Goal: Task Accomplishment & Management: Use online tool/utility

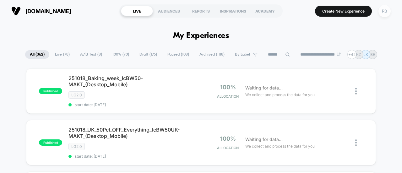
click at [387, 13] on div "RB" at bounding box center [385, 11] width 12 height 12
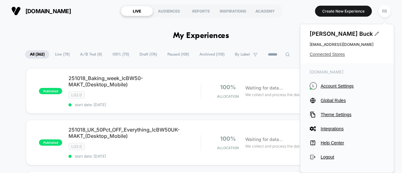
click at [331, 54] on span "Connected Stores" at bounding box center [347, 54] width 75 height 5
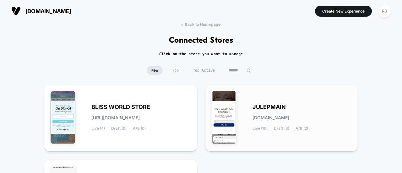
click at [289, 114] on div "JULEPMAIN [DOMAIN_NAME] Live (10) Draft (6) A/B (2)" at bounding box center [302, 118] width 99 height 26
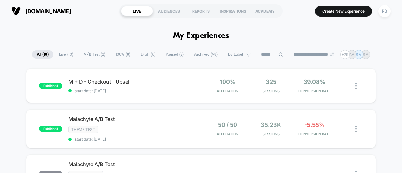
click at [279, 54] on icon at bounding box center [281, 55] width 4 height 4
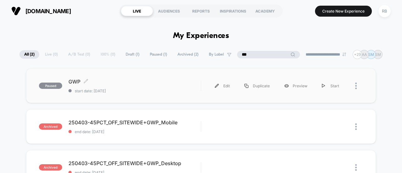
type input "***"
click at [108, 83] on span "GWP Click to edit experience details" at bounding box center [135, 82] width 132 height 6
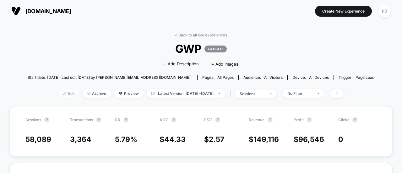
click at [63, 93] on span "Edit" at bounding box center [69, 93] width 21 height 8
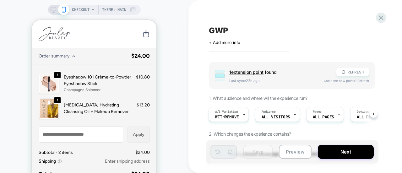
scroll to position [68, 0]
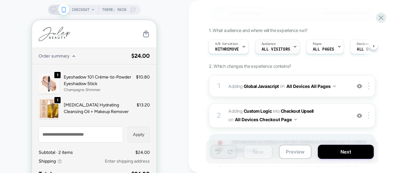
click at [277, 47] on span "All Visitors" at bounding box center [276, 49] width 29 height 4
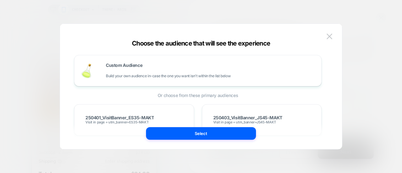
scroll to position [1, 0]
click at [128, 76] on span "Build your own audience in-case the one you want isn't within the list below" at bounding box center [168, 76] width 125 height 4
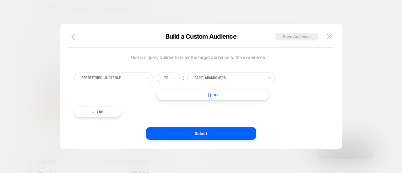
click at [128, 76] on div at bounding box center [111, 78] width 61 height 6
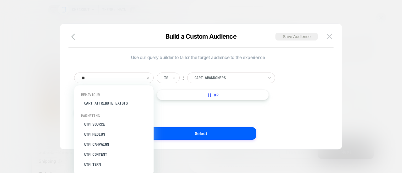
type input "***"
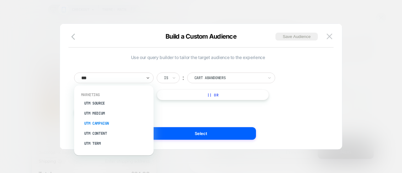
click at [103, 124] on div "UTM Campaign" at bounding box center [116, 124] width 73 height 10
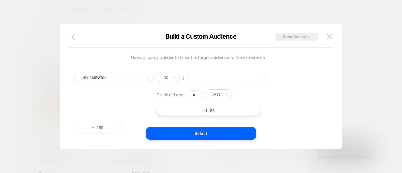
scroll to position [0, 0]
paste input "**********"
type input "**********"
click at [164, 77] on input "text" at bounding box center [165, 79] width 3 height 6
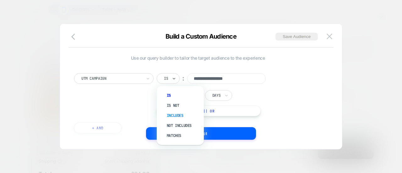
click at [174, 114] on div "Includes" at bounding box center [183, 116] width 41 height 10
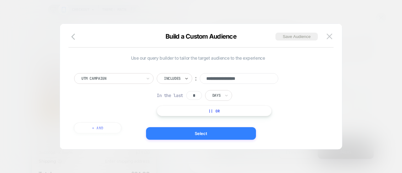
click at [187, 133] on button "Select" at bounding box center [201, 133] width 110 height 13
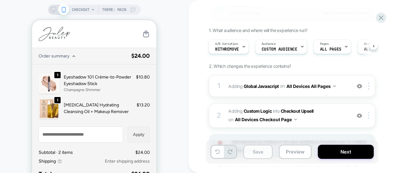
click at [257, 152] on button "Save" at bounding box center [258, 152] width 29 height 14
click at [335, 113] on span "#_loomi_addon_1737931064898 Adding Custom Logic INTO Checkout Upsell Checkout U…" at bounding box center [289, 115] width 120 height 17
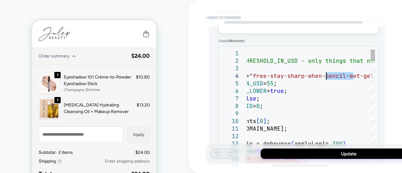
drag, startPoint x: 353, startPoint y: 75, endPoint x: 326, endPoint y: 75, distance: 27.7
type textarea "*"
type textarea "**********"
drag, startPoint x: 357, startPoint y: 78, endPoint x: 319, endPoint y: 75, distance: 37.9
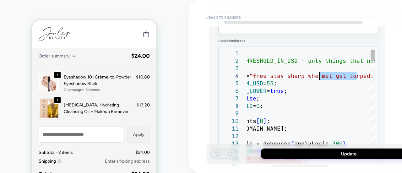
type textarea "*"
type textarea "**********"
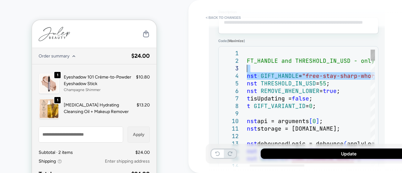
drag, startPoint x: 348, startPoint y: 75, endPoint x: 291, endPoint y: 68, distance: 57.6
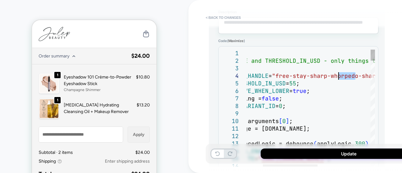
drag, startPoint x: 355, startPoint y: 76, endPoint x: 328, endPoint y: 74, distance: 27.7
type textarea "*"
type textarea "**********"
drag, startPoint x: 358, startPoint y: 75, endPoint x: 313, endPoint y: 71, distance: 44.1
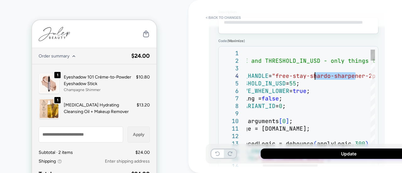
type textarea "*"
type textarea "**********"
drag, startPoint x: 342, startPoint y: 75, endPoint x: 283, endPoint y: 73, distance: 59.5
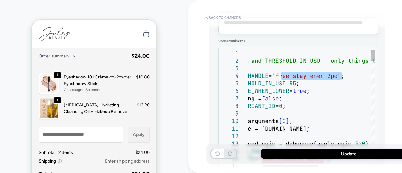
type textarea "*"
type textarea "**********"
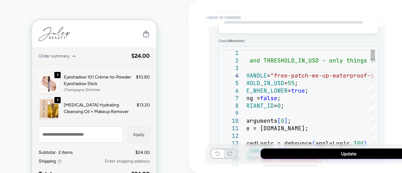
type textarea "*"
type textarea "**********"
type textarea "*"
type textarea "**********"
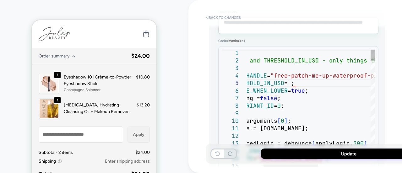
type textarea "*"
type textarea "**********"
type textarea "*"
type textarea "**********"
type textarea "*"
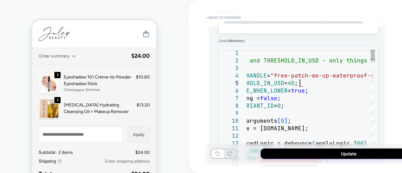
scroll to position [30, 92]
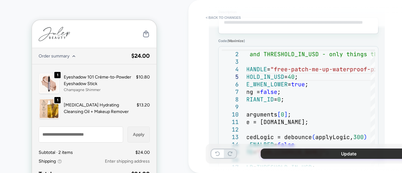
type textarea "**********"
click at [306, 154] on button "Update" at bounding box center [349, 154] width 176 height 10
type textarea "*"
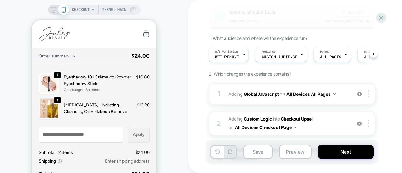
scroll to position [65, 0]
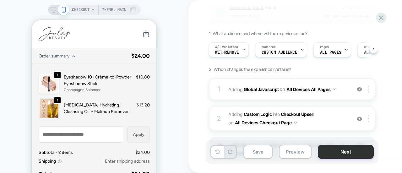
click at [336, 152] on button "Next" at bounding box center [346, 152] width 56 height 14
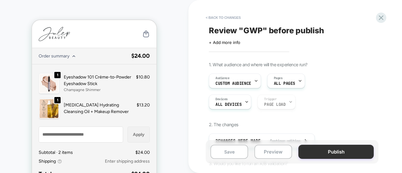
click at [327, 152] on button "Publish" at bounding box center [336, 152] width 75 height 14
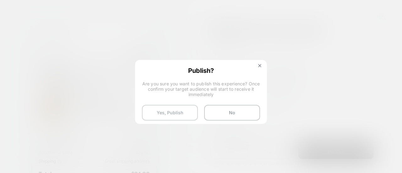
click at [174, 114] on button "Yes, Publish" at bounding box center [170, 113] width 56 height 16
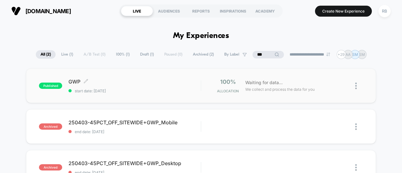
click at [150, 91] on span "start date: [DATE]" at bounding box center [135, 91] width 132 height 5
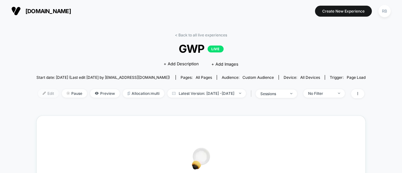
click at [42, 96] on span "Edit" at bounding box center [48, 93] width 21 height 8
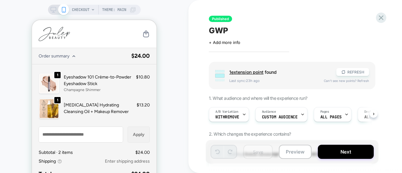
scroll to position [0, 0]
click at [285, 117] on span "Custom Audience" at bounding box center [280, 117] width 36 height 4
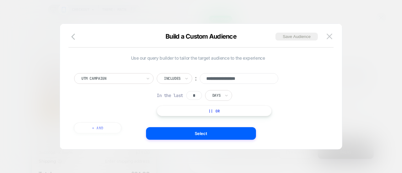
click at [367, 90] on div at bounding box center [201, 86] width 402 height 173
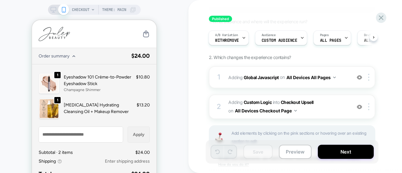
scroll to position [81, 0]
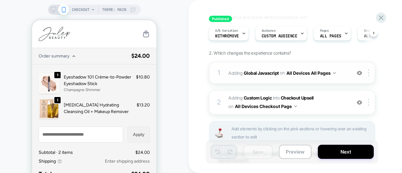
click at [345, 72] on span "Adding Global Javascript on All Devices All Pages" at bounding box center [289, 73] width 120 height 9
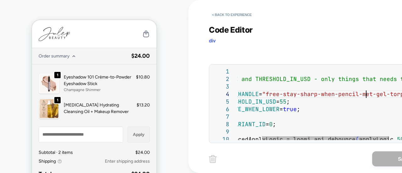
scroll to position [0, 0]
drag, startPoint x: 366, startPoint y: 95, endPoint x: 324, endPoint y: 93, distance: 41.2
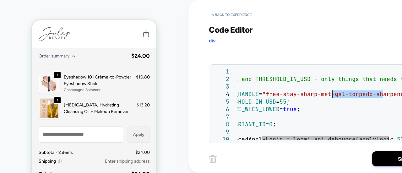
drag, startPoint x: 385, startPoint y: 96, endPoint x: 321, endPoint y: 97, distance: 63.8
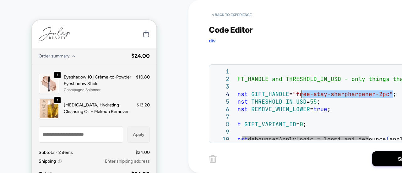
drag, startPoint x: 364, startPoint y: 98, endPoint x: 303, endPoint y: 92, distance: 61.0
type textarea "**********"
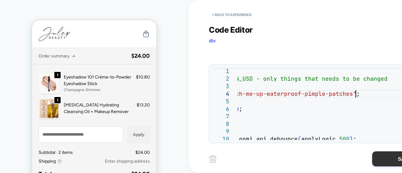
click at [397, 157] on button "Save" at bounding box center [404, 159] width 63 height 15
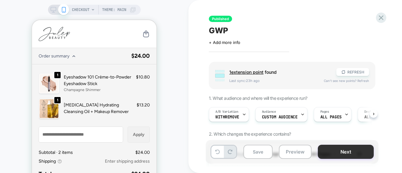
scroll to position [0, 0]
click at [346, 149] on button "Next" at bounding box center [346, 152] width 56 height 14
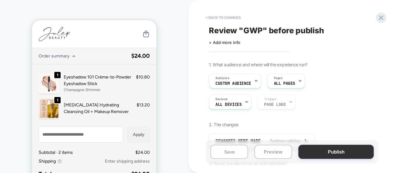
click at [345, 158] on button "Publish" at bounding box center [336, 152] width 75 height 14
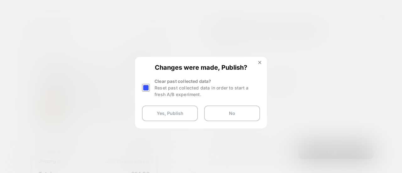
click at [143, 86] on div at bounding box center [146, 88] width 8 height 8
click at [162, 112] on button "Yes, Publish" at bounding box center [170, 114] width 56 height 16
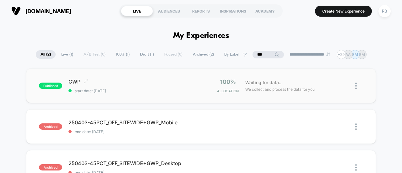
click at [125, 85] on div "GWP Click to edit experience details Click to edit experience details start dat…" at bounding box center [135, 86] width 132 height 15
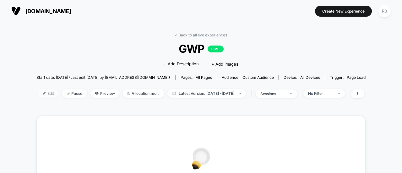
click at [38, 90] on span "Edit" at bounding box center [48, 93] width 21 height 8
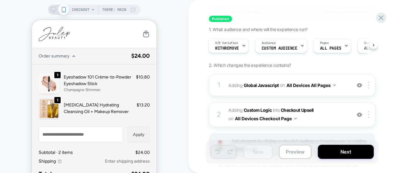
scroll to position [80, 0]
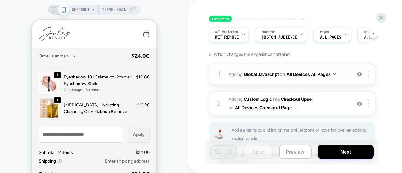
click at [340, 79] on div "1 Adding Global Javascript on All Devices All Pages Add Before Add After Target…" at bounding box center [292, 74] width 167 height 22
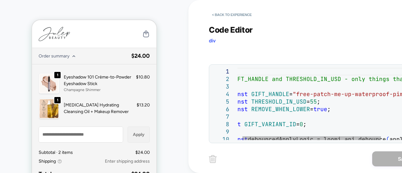
scroll to position [0, 0]
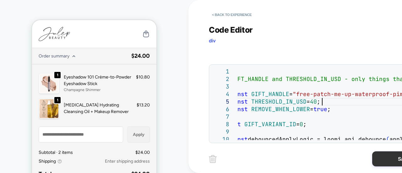
type textarea "**********"
click at [393, 164] on button "Save" at bounding box center [404, 159] width 63 height 15
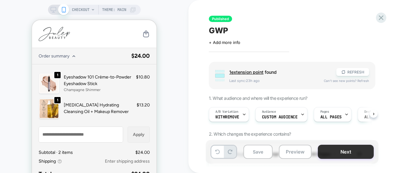
scroll to position [0, 0]
click at [350, 153] on button "Next" at bounding box center [346, 152] width 56 height 14
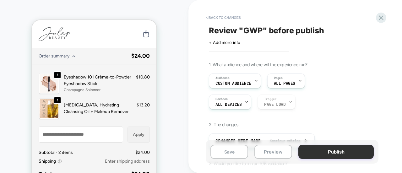
click at [340, 153] on button "Publish" at bounding box center [336, 152] width 75 height 14
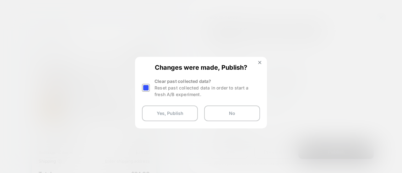
click at [141, 87] on div "Changes were made, Publish? Clear past collected data? Reset past collected dat…" at bounding box center [201, 93] width 131 height 70
click at [146, 88] on div at bounding box center [146, 88] width 8 height 8
click at [167, 113] on button "Yes, Publish" at bounding box center [170, 114] width 56 height 16
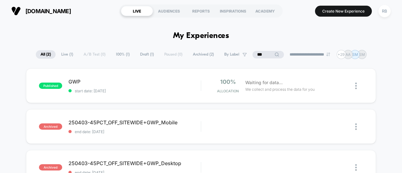
click at [264, 55] on input "***" at bounding box center [268, 55] width 31 height 8
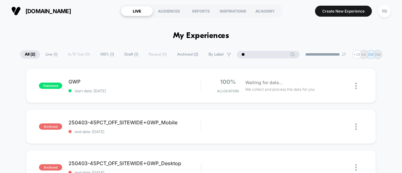
type input "*"
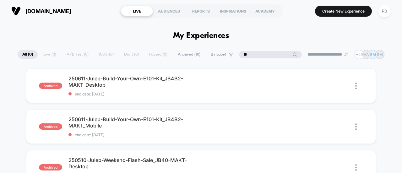
click at [248, 53] on input "**" at bounding box center [270, 55] width 63 height 8
type input "*"
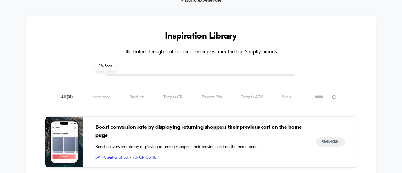
scroll to position [524, 0]
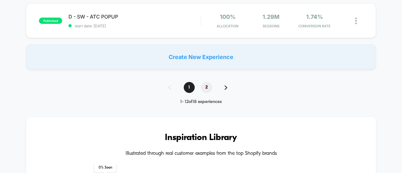
click at [208, 89] on span "2" at bounding box center [206, 87] width 11 height 11
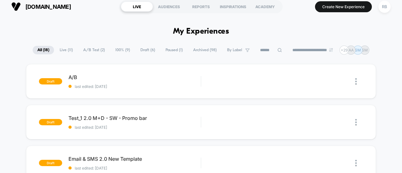
scroll to position [4, 0]
click at [278, 51] on icon at bounding box center [280, 50] width 5 height 5
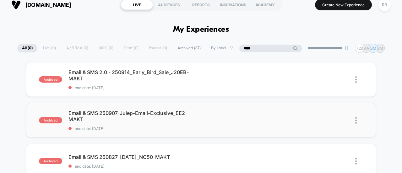
scroll to position [0, 0]
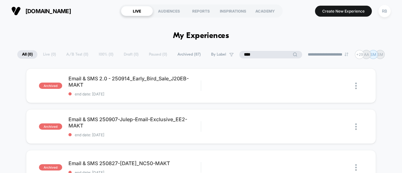
drag, startPoint x: 265, startPoint y: 54, endPoint x: 207, endPoint y: 53, distance: 58.5
click at [207, 53] on div "**********" at bounding box center [201, 54] width 368 height 9
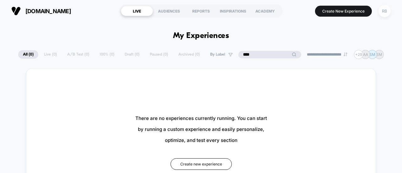
type input "****"
click at [387, 13] on div "RB" at bounding box center [385, 11] width 12 height 12
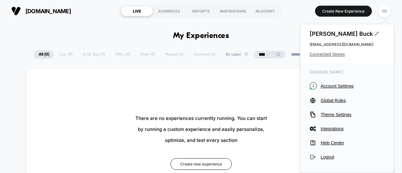
click at [335, 54] on span "Connected Stores" at bounding box center [347, 54] width 75 height 5
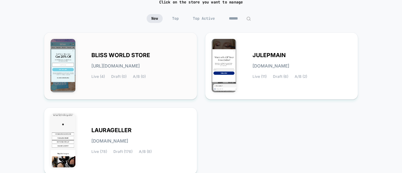
scroll to position [52, 0]
click at [102, 130] on span "LAURAGELLER" at bounding box center [112, 130] width 40 height 4
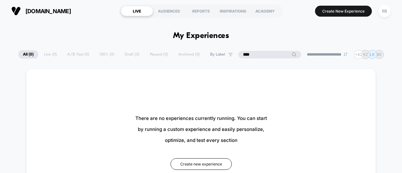
click at [264, 56] on input "****" at bounding box center [270, 55] width 63 height 8
type input "*"
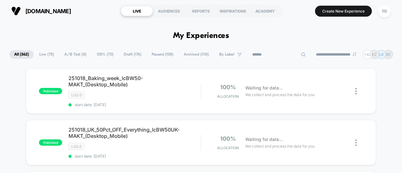
click at [265, 55] on input at bounding box center [279, 55] width 63 height 8
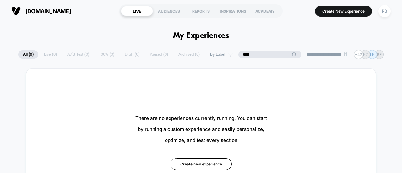
click at [265, 55] on input "****" at bounding box center [270, 55] width 63 height 8
type input "*"
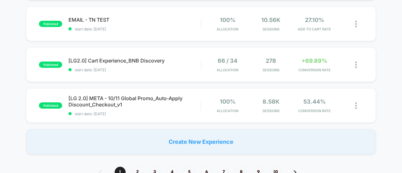
scroll to position [545, 0]
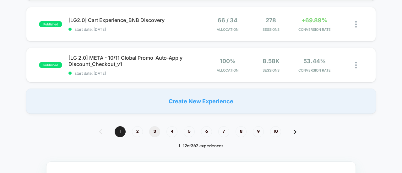
click at [152, 126] on span "3" at bounding box center [154, 131] width 11 height 11
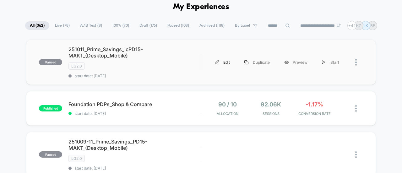
scroll to position [0, 0]
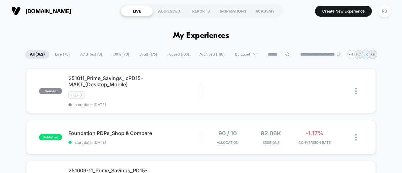
click at [286, 53] on icon at bounding box center [288, 54] width 5 height 5
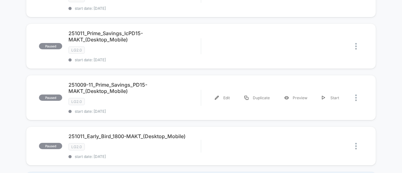
scroll to position [597, 0]
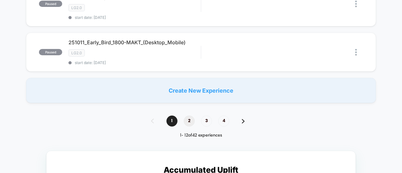
click at [190, 116] on span "2" at bounding box center [189, 121] width 11 height 11
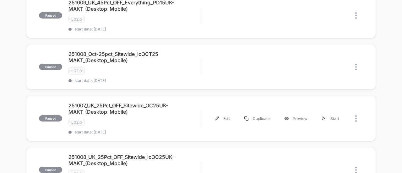
scroll to position [36, 0]
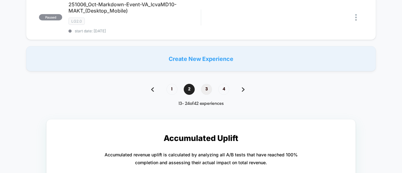
click at [203, 84] on span "3" at bounding box center [206, 89] width 11 height 11
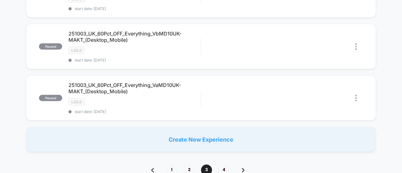
scroll to position [675, 0]
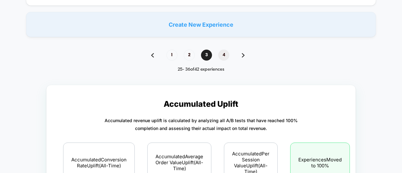
click at [222, 50] on span "4" at bounding box center [224, 55] width 11 height 11
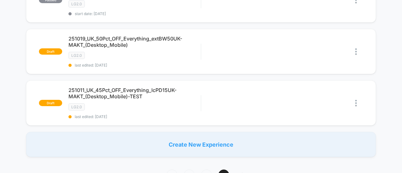
scroll to position [408, 0]
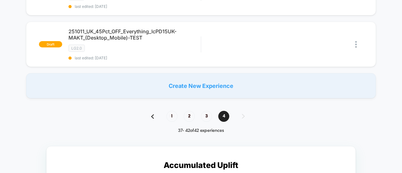
click at [250, 111] on div "1 2 3 4" at bounding box center [201, 116] width 113 height 11
click at [242, 111] on div "1 2 3 4" at bounding box center [201, 116] width 113 height 11
click at [153, 114] on img at bounding box center [152, 116] width 3 height 4
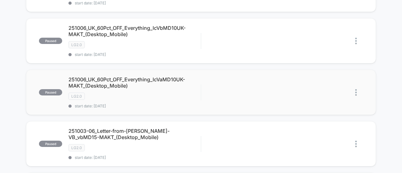
scroll to position [0, 0]
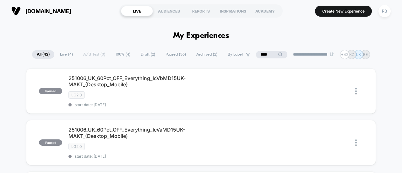
click at [269, 54] on input "****" at bounding box center [271, 55] width 31 height 8
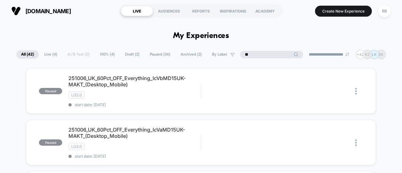
type input "*"
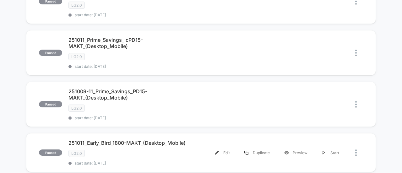
scroll to position [597, 0]
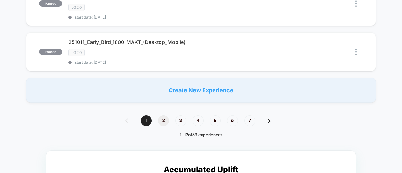
click at [162, 115] on span "2" at bounding box center [163, 120] width 11 height 11
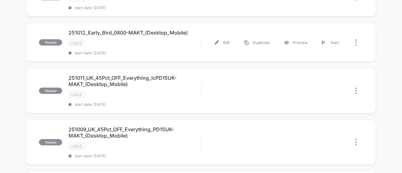
scroll to position [0, 0]
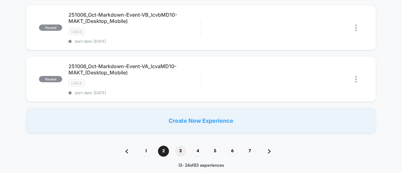
click at [182, 146] on span "3" at bounding box center [180, 151] width 11 height 11
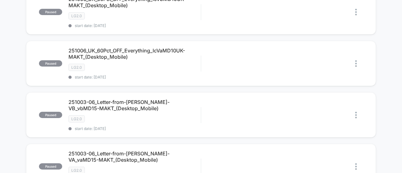
scroll to position [97, 0]
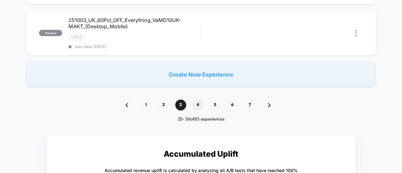
click at [200, 100] on span "4" at bounding box center [198, 105] width 11 height 11
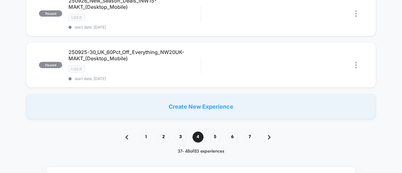
scroll to position [595, 0]
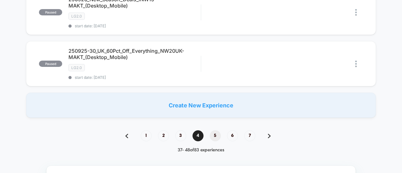
click at [217, 130] on span "5" at bounding box center [215, 135] width 11 height 11
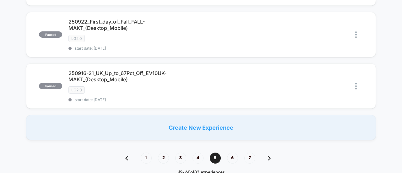
scroll to position [594, 0]
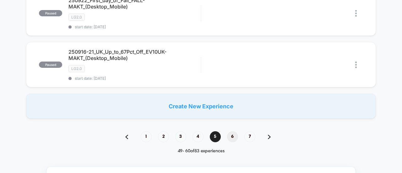
click at [229, 131] on span "6" at bounding box center [232, 136] width 11 height 11
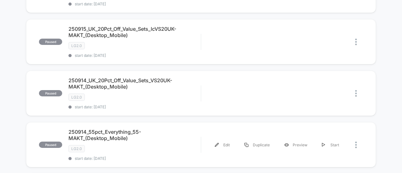
scroll to position [0, 0]
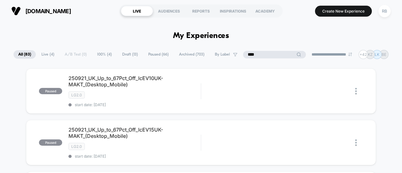
click at [272, 53] on input "****" at bounding box center [274, 55] width 63 height 8
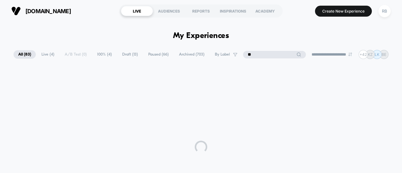
type input "*"
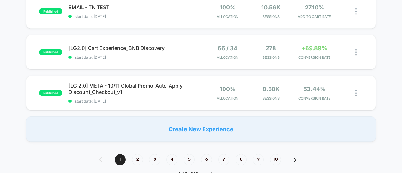
scroll to position [526, 0]
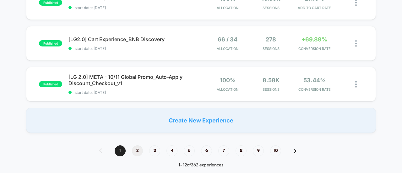
click at [139, 146] on span "2" at bounding box center [137, 151] width 11 height 11
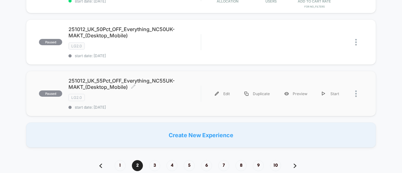
scroll to position [480, 0]
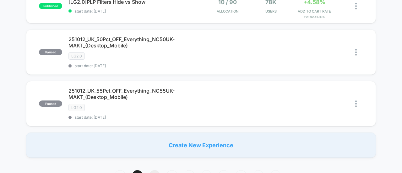
click at [157, 170] on span "3" at bounding box center [154, 175] width 11 height 11
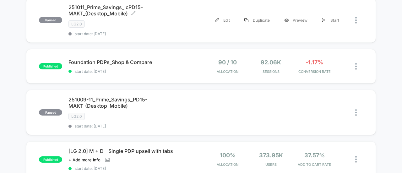
scroll to position [0, 0]
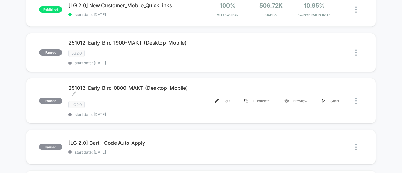
scroll to position [546, 0]
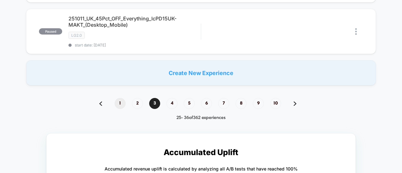
click at [119, 98] on span "1" at bounding box center [120, 103] width 11 height 11
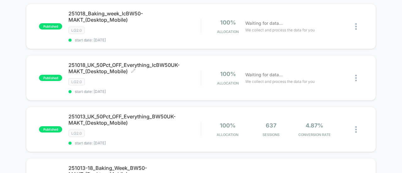
scroll to position [0, 0]
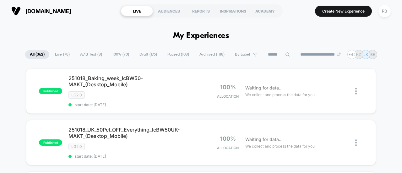
click at [286, 52] on icon at bounding box center [288, 54] width 5 height 5
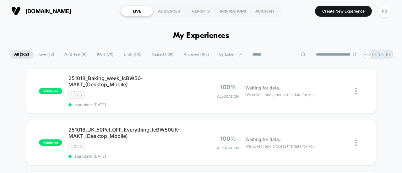
click at [266, 54] on input at bounding box center [279, 55] width 63 height 8
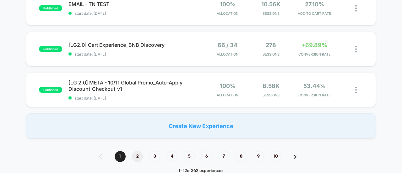
click at [133, 151] on span "2" at bounding box center [137, 156] width 11 height 11
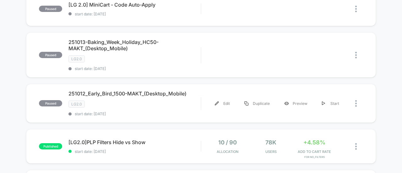
scroll to position [440, 0]
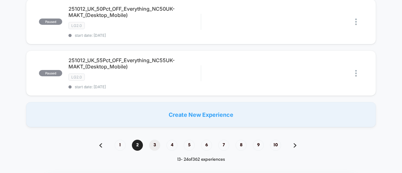
click at [155, 140] on span "3" at bounding box center [154, 145] width 11 height 11
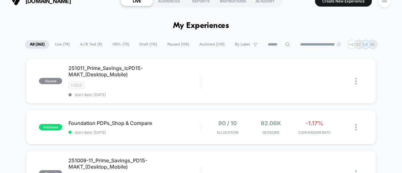
scroll to position [8, 0]
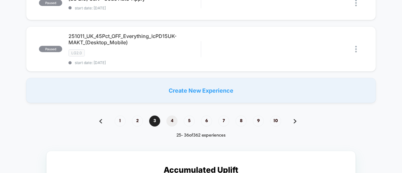
click at [171, 116] on span "4" at bounding box center [172, 121] width 11 height 11
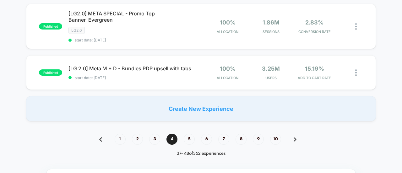
scroll to position [537, 0]
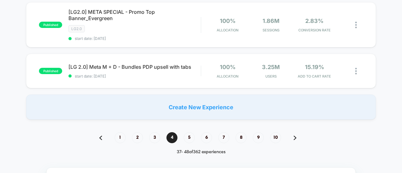
click at [46, 127] on div "**********" at bounding box center [201, 170] width 402 height 1314
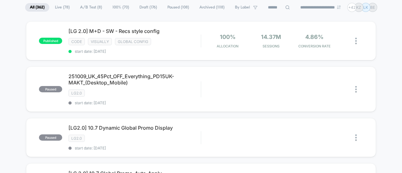
scroll to position [0, 0]
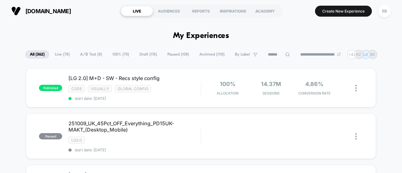
click at [286, 54] on icon at bounding box center [288, 54] width 5 height 5
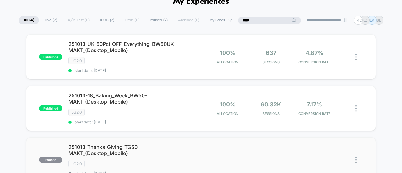
scroll to position [35, 0]
type input "****"
click at [98, 100] on span "251013-18_Baking_Week_BW50-MAKT_(Desktop_Mobile) Click to edit experience detai…" at bounding box center [135, 98] width 132 height 13
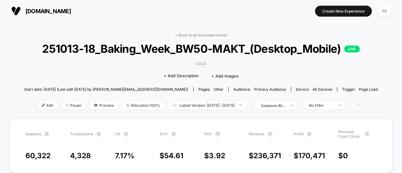
click at [361, 108] on icon at bounding box center [359, 106] width 4 height 4
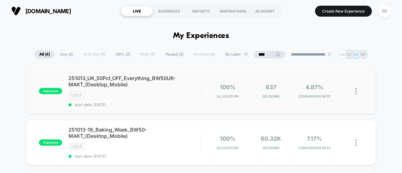
click at [356, 91] on img at bounding box center [357, 91] width 2 height 7
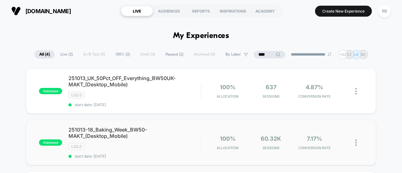
click at [356, 141] on img at bounding box center [357, 143] width 2 height 7
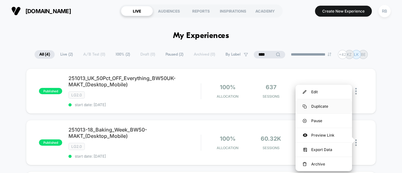
click at [318, 107] on div "Duplicate" at bounding box center [324, 106] width 57 height 14
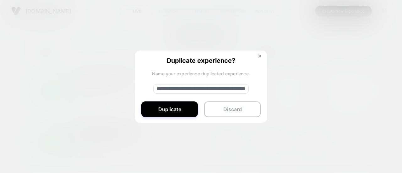
click at [196, 85] on input "**********" at bounding box center [201, 88] width 96 height 9
click at [209, 92] on input "**********" at bounding box center [201, 88] width 96 height 9
drag, startPoint x: 178, startPoint y: 88, endPoint x: 127, endPoint y: 85, distance: 51.4
click at [356, 136] on div "**********" at bounding box center [360, 143] width 8 height 15
click at [172, 90] on input "**********" at bounding box center [201, 88] width 96 height 9
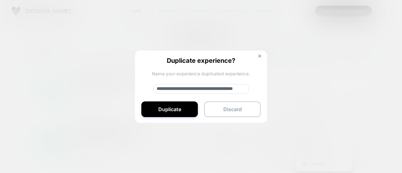
drag, startPoint x: 176, startPoint y: 87, endPoint x: 182, endPoint y: 88, distance: 6.3
click at [182, 88] on input "**********" at bounding box center [201, 88] width 96 height 9
drag, startPoint x: 206, startPoint y: 89, endPoint x: 190, endPoint y: 89, distance: 16.0
click at [190, 89] on input "**********" at bounding box center [201, 88] width 96 height 9
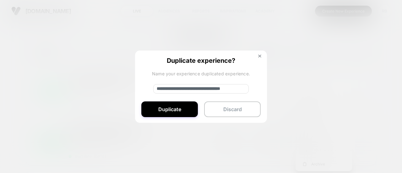
scroll to position [0, 17]
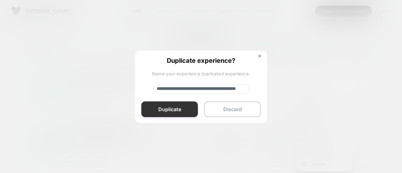
type input "**********"
click at [169, 108] on button "Duplicate" at bounding box center [169, 110] width 57 height 16
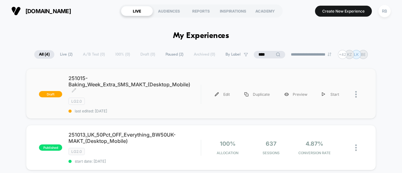
click at [136, 81] on span "251015-Baking_Week_Extra_SMS_MAKT_(Desktop_Mobile) Click to edit experience det…" at bounding box center [135, 84] width 132 height 19
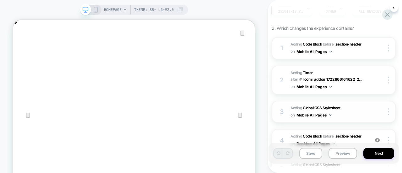
scroll to position [120, 0]
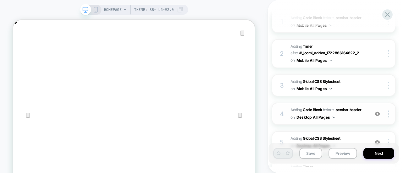
click at [365, 118] on span "Adding Code Block BEFORE .section-header .section-header on Desktop All Pages" at bounding box center [328, 114] width 75 height 15
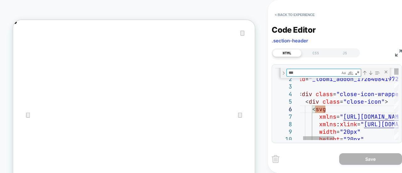
type textarea "*"
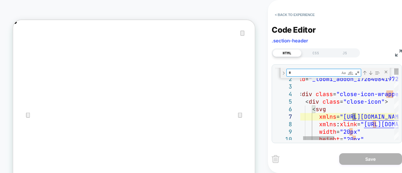
type textarea "**********"
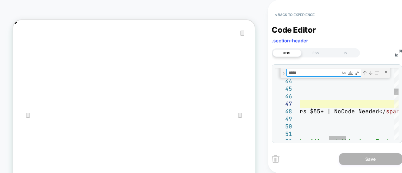
scroll to position [0, 645]
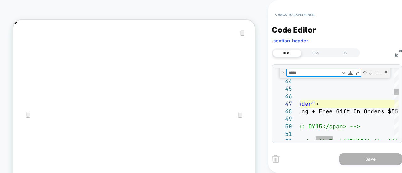
type textarea "*****"
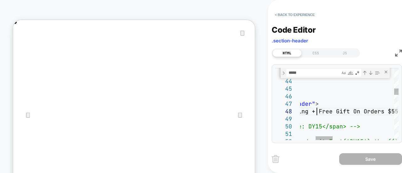
scroll to position [53, 108]
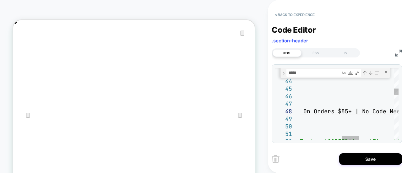
scroll to position [0, 323]
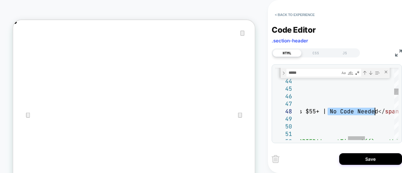
drag, startPoint x: 329, startPoint y: 112, endPoint x: 375, endPoint y: 111, distance: 45.9
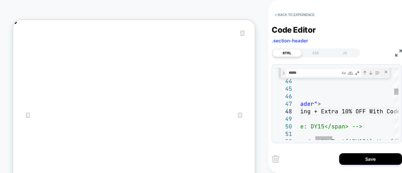
scroll to position [0, 645]
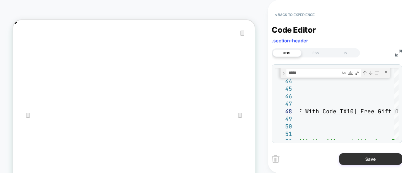
type textarea "**********"
click at [360, 161] on button "Save" at bounding box center [371, 159] width 63 height 12
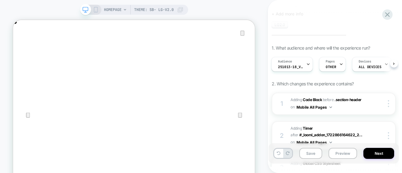
scroll to position [41, 0]
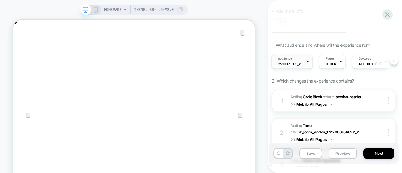
click at [308, 59] on icon at bounding box center [309, 61] width 4 height 4
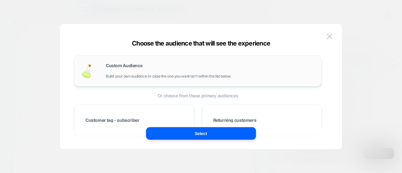
scroll to position [83, 0]
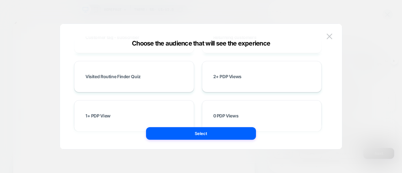
click at [358, 79] on div at bounding box center [201, 86] width 402 height 173
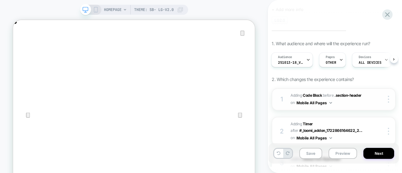
scroll to position [39, 0]
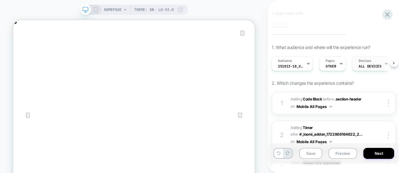
click at [376, 64] on span "ALL DEVICES" at bounding box center [370, 66] width 23 height 4
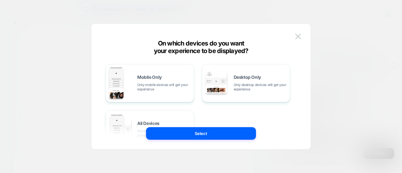
scroll to position [0, 645]
click at [322, 44] on div at bounding box center [201, 86] width 402 height 173
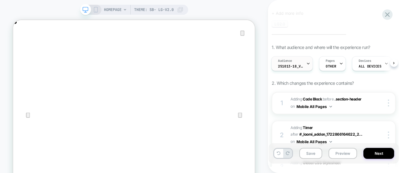
click at [292, 61] on div "Audience 251013-18_VisitBanner_BW50-MAKT" at bounding box center [291, 64] width 38 height 14
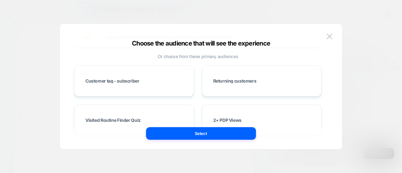
scroll to position [16, 0]
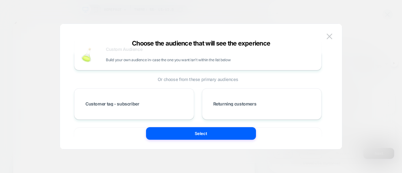
click at [362, 66] on div at bounding box center [201, 86] width 402 height 173
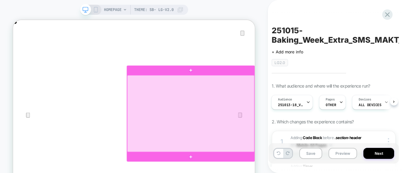
scroll to position [0, 645]
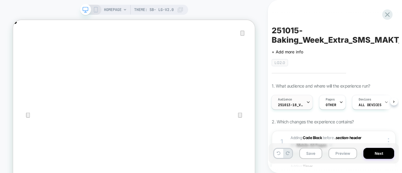
click at [304, 105] on div "Audience 251013-18_VisitBanner_BW50-MAKT" at bounding box center [291, 102] width 38 height 14
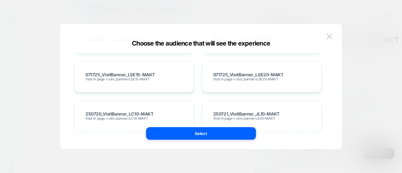
scroll to position [633, 0]
click at [359, 79] on div at bounding box center [201, 86] width 402 height 173
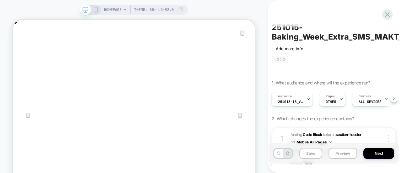
scroll to position [0, 0]
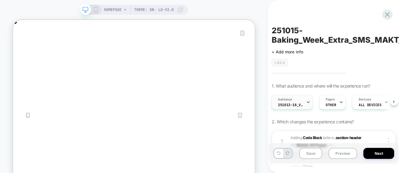
click at [307, 106] on div at bounding box center [309, 102] width 4 height 14
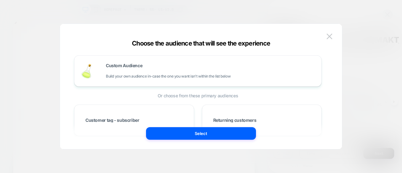
drag, startPoint x: 279, startPoint y: 6, endPoint x: 247, endPoint y: 17, distance: 33.1
click at [279, 6] on div at bounding box center [201, 86] width 402 height 173
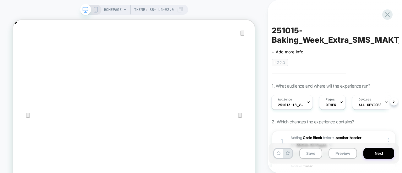
scroll to position [0, 323]
click at [307, 98] on div at bounding box center [309, 102] width 4 height 14
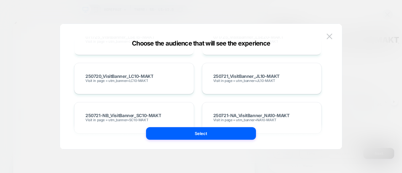
scroll to position [765, 0]
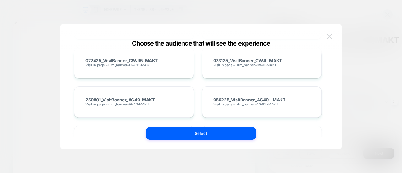
click at [330, 36] on img at bounding box center [330, 36] width 6 height 5
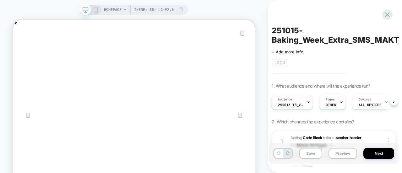
click at [303, 104] on div "Audience 251013-18_VisitBanner_BW50-MAKT" at bounding box center [291, 102] width 38 height 14
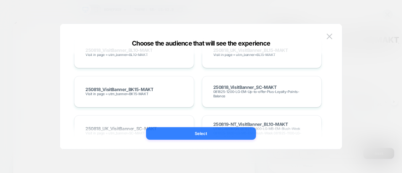
scroll to position [1719, 0]
click at [169, 132] on button "Select" at bounding box center [201, 133] width 110 height 13
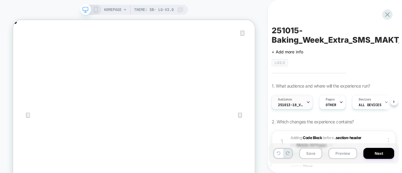
click at [280, 100] on span "Audience" at bounding box center [285, 99] width 14 height 4
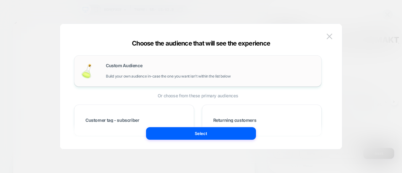
click at [184, 83] on div "Custom Audience Build your own audience in-case the one you want isn't within t…" at bounding box center [198, 70] width 248 height 31
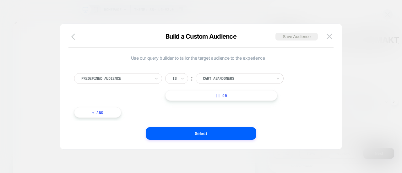
click at [77, 39] on icon "button" at bounding box center [75, 37] width 8 height 8
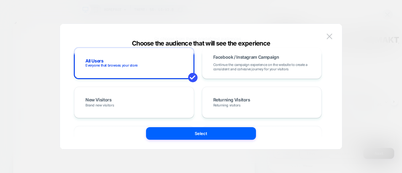
scroll to position [3993, 0]
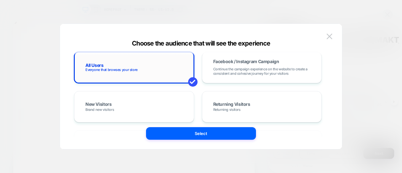
click at [161, 69] on div "All Users Everyone that browses your store" at bounding box center [134, 67] width 107 height 18
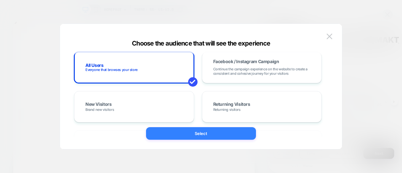
click at [173, 136] on button "Select" at bounding box center [201, 133] width 110 height 13
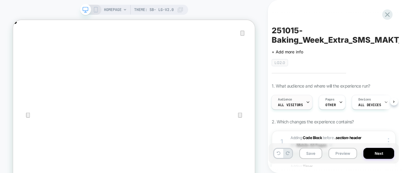
click at [304, 104] on div "Audience All Visitors" at bounding box center [290, 102] width 37 height 14
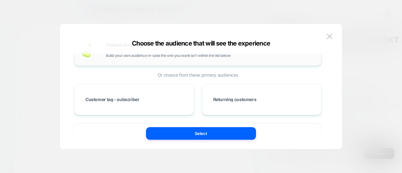
scroll to position [0, 0]
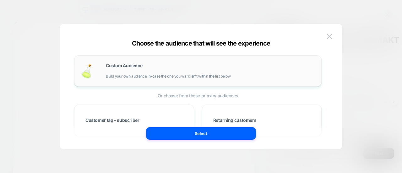
click at [185, 70] on div "Custom Audience Build your own audience in-case the one you want isn't within t…" at bounding box center [210, 71] width 209 height 15
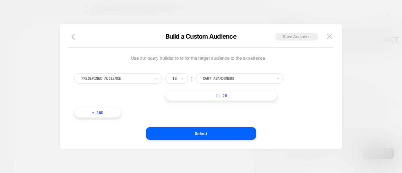
click at [128, 79] on div at bounding box center [115, 79] width 69 height 6
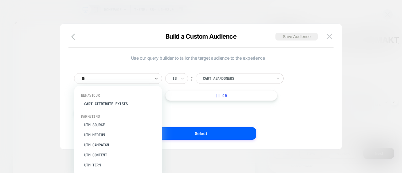
type input "***"
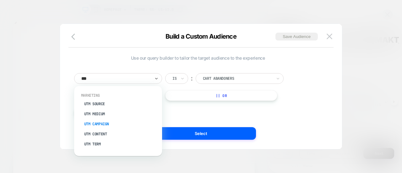
click at [131, 125] on div "UTM Campaign" at bounding box center [121, 124] width 82 height 10
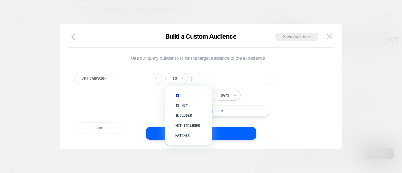
click at [173, 79] on input "text" at bounding box center [174, 79] width 3 height 6
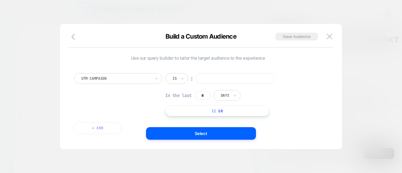
click at [179, 70] on div "UTM Campaign Is ︰ In the last * Days || Or + And" at bounding box center [198, 100] width 254 height 73
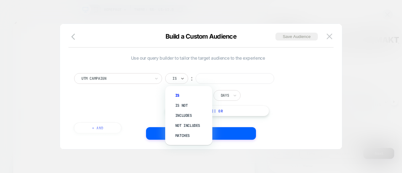
click at [179, 77] on div "Is" at bounding box center [176, 78] width 23 height 11
click at [183, 114] on div "Includes" at bounding box center [192, 116] width 41 height 10
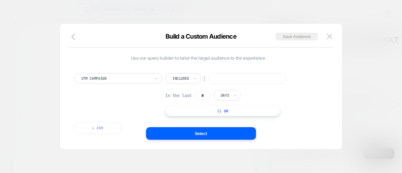
scroll to position [0, 323]
click at [219, 80] on input at bounding box center [247, 78] width 79 height 11
paste input "**********"
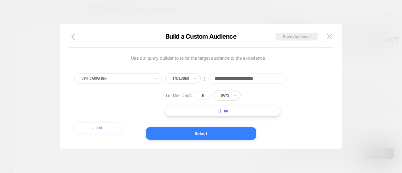
type input "**********"
click at [208, 133] on button "Select" at bounding box center [201, 133] width 110 height 13
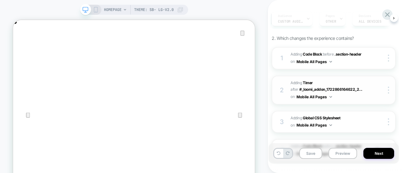
scroll to position [147, 0]
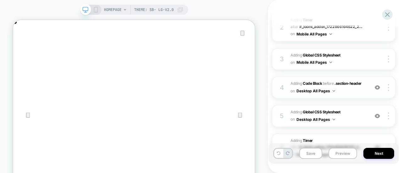
click at [369, 88] on div "4 Adding Code Block BEFORE .section-header .section-header on Desktop All Pages…" at bounding box center [334, 87] width 124 height 22
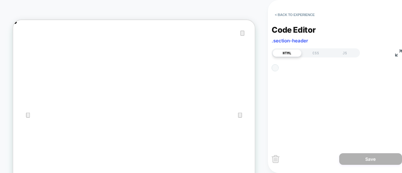
scroll to position [0, 645]
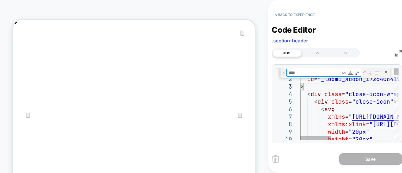
type textarea "*"
type textarea "**********"
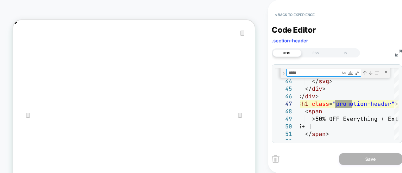
type textarea "*****"
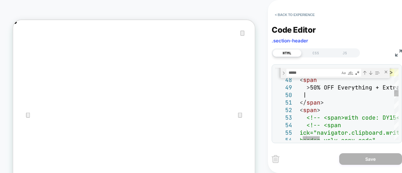
drag, startPoint x: 311, startPoint y: 89, endPoint x: 320, endPoint y: 92, distance: 9.6
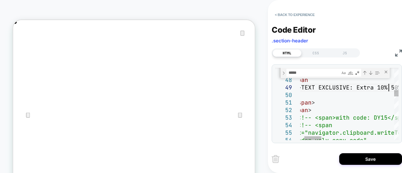
scroll to position [60, 112]
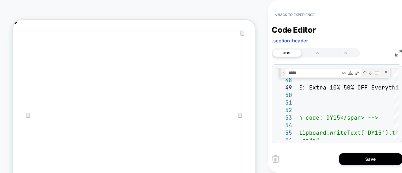
click at [287, 154] on div "Save" at bounding box center [337, 159] width 130 height 16
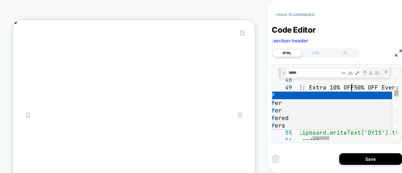
scroll to position [60, 122]
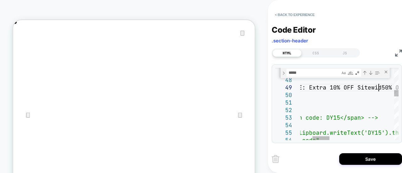
type textarea "**********"
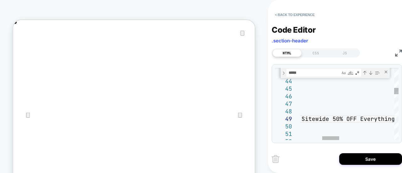
scroll to position [0, 323]
drag, startPoint x: 328, startPoint y: 119, endPoint x: 360, endPoint y: 120, distance: 32.4
drag, startPoint x: 328, startPoint y: 119, endPoint x: 375, endPoint y: 121, distance: 47.2
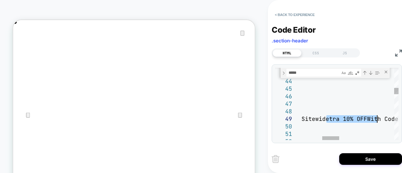
drag, startPoint x: 327, startPoint y: 119, endPoint x: 377, endPoint y: 122, distance: 50.4
drag, startPoint x: 327, startPoint y: 120, endPoint x: 374, endPoint y: 121, distance: 46.9
drag, startPoint x: 328, startPoint y: 119, endPoint x: 382, endPoint y: 120, distance: 54.7
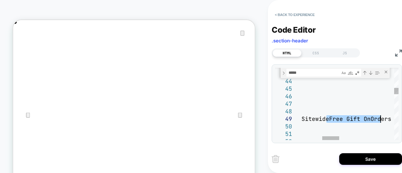
drag, startPoint x: 327, startPoint y: 119, endPoint x: 333, endPoint y: 119, distance: 5.3
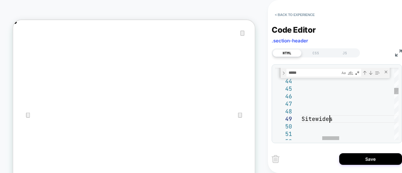
scroll to position [60, 152]
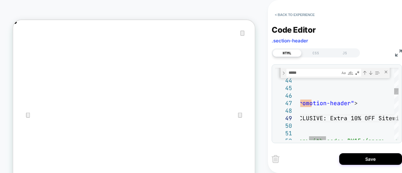
scroll to position [0, 0]
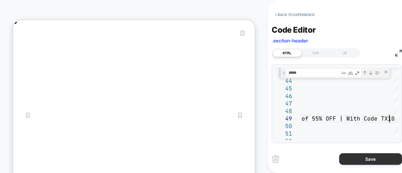
type textarea "**********"
click at [367, 162] on button "Save" at bounding box center [371, 159] width 63 height 12
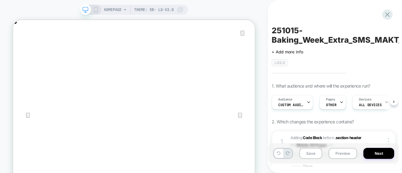
scroll to position [0, 0]
click at [380, 154] on button "Next" at bounding box center [379, 153] width 31 height 11
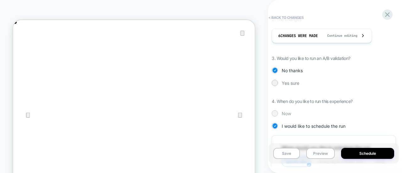
scroll to position [0, 323]
click at [277, 111] on div at bounding box center [275, 113] width 5 height 5
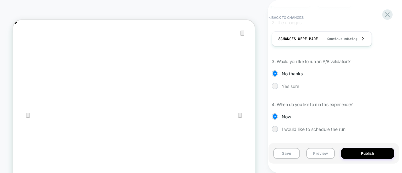
scroll to position [131, 0]
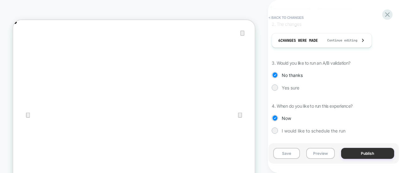
click at [359, 153] on button "Publish" at bounding box center [367, 153] width 53 height 11
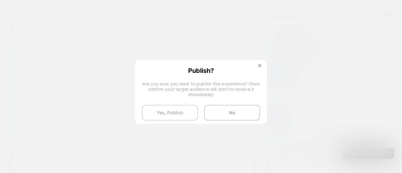
click at [164, 114] on button "Yes, Publish" at bounding box center [170, 113] width 56 height 16
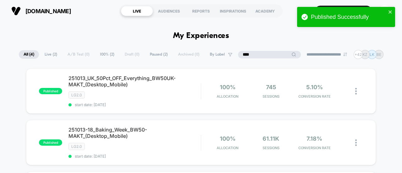
drag, startPoint x: 263, startPoint y: 53, endPoint x: 227, endPoint y: 54, distance: 35.2
click at [227, 54] on div "**********" at bounding box center [201, 54] width 365 height 9
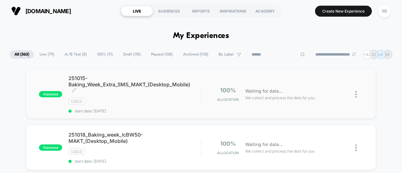
click at [128, 89] on span "251015-Baking_Week_Extra_SMS_MAKT_(Desktop_Mobile) Click to edit experience det…" at bounding box center [135, 84] width 132 height 19
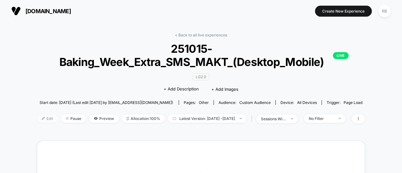
click at [43, 118] on span "Edit" at bounding box center [47, 118] width 21 height 8
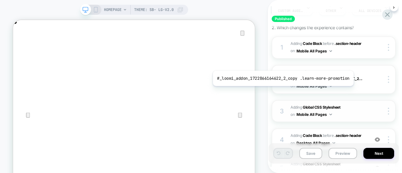
scroll to position [0, 645]
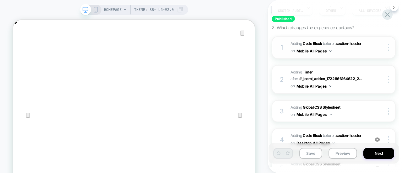
click at [370, 46] on div "1 Adding Code Block BEFORE .section-header .section-header on Mobile All Pages …" at bounding box center [334, 47] width 124 height 22
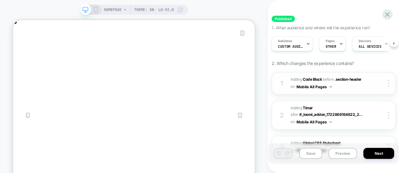
scroll to position [52, 0]
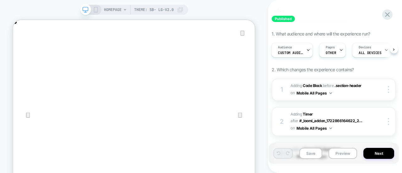
click at [372, 93] on div "1 Adding Code Block BEFORE .section-header .section-header on Mobile All Pages …" at bounding box center [334, 90] width 124 height 22
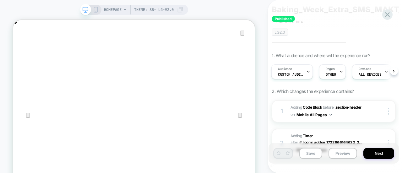
scroll to position [0, 323]
drag, startPoint x: 96, startPoint y: 11, endPoint x: 326, endPoint y: 44, distance: 232.9
click at [96, 11] on icon at bounding box center [96, 10] width 6 height 6
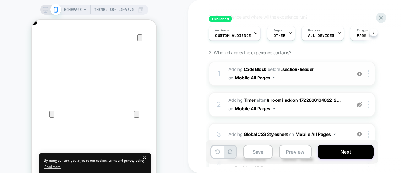
scroll to position [72, 0]
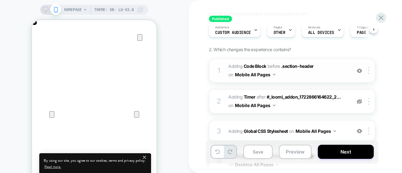
click at [331, 62] on span "Adding Code Block BEFORE .section-header .section-header on Mobile All Pages" at bounding box center [289, 70] width 120 height 17
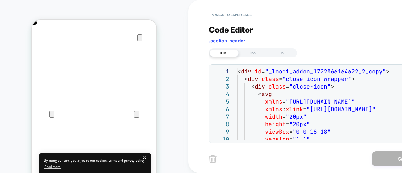
scroll to position [0, 0]
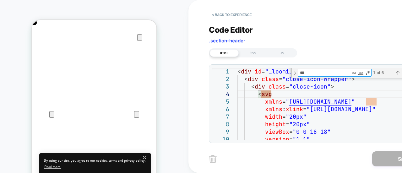
type textarea "*"
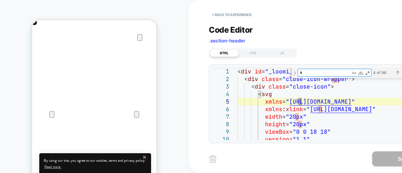
type textarea "**********"
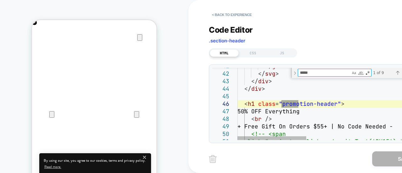
type textarea "*****"
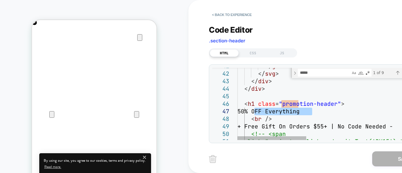
drag, startPoint x: 312, startPoint y: 113, endPoint x: 253, endPoint y: 112, distance: 58.8
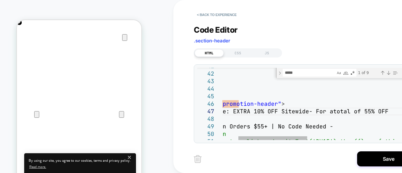
scroll to position [45, 230]
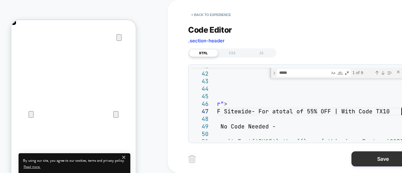
type textarea "**********"
click at [378, 159] on button "Save" at bounding box center [383, 159] width 63 height 15
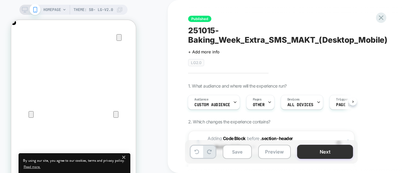
click at [330, 154] on button "Next" at bounding box center [325, 152] width 56 height 14
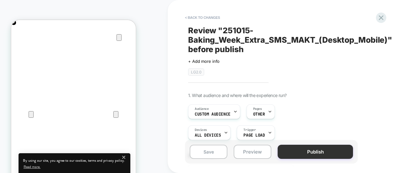
click at [311, 153] on button "Publish" at bounding box center [315, 152] width 75 height 14
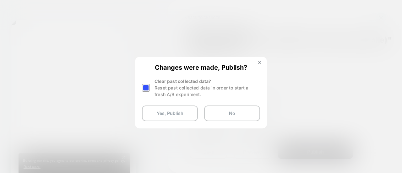
click at [146, 86] on div at bounding box center [146, 88] width 8 height 8
click at [177, 114] on button "Yes, Publish" at bounding box center [170, 114] width 56 height 16
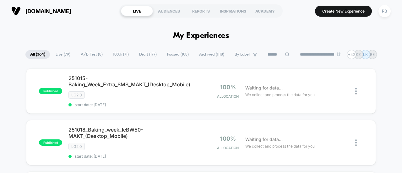
click at [285, 53] on icon at bounding box center [287, 54] width 5 height 5
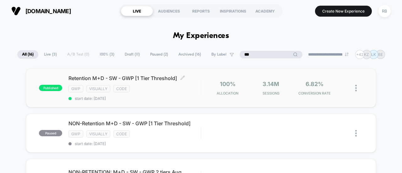
type input "***"
click at [161, 82] on div "Retention M+D - SW - GWP [1 Tier Threshold] Click to edit experience details Cl…" at bounding box center [135, 88] width 132 height 26
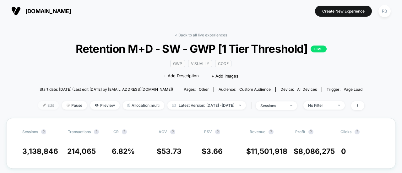
click at [38, 106] on span "Edit" at bounding box center [48, 105] width 21 height 8
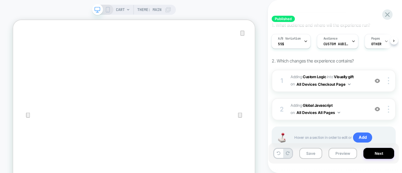
scroll to position [61, 0]
click at [360, 107] on span "Adding Global Javascript on All Devices All Pages" at bounding box center [328, 109] width 75 height 15
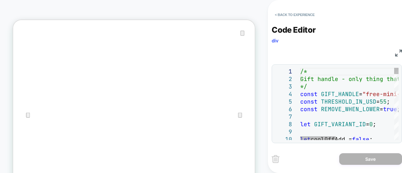
click at [284, 13] on button "< Back to experience" at bounding box center [295, 15] width 46 height 10
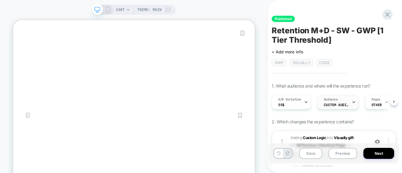
scroll to position [0, 0]
click at [345, 105] on span "Custom Audience" at bounding box center [336, 105] width 25 height 4
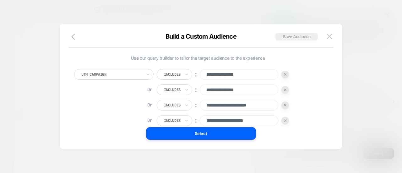
scroll to position [6, 0]
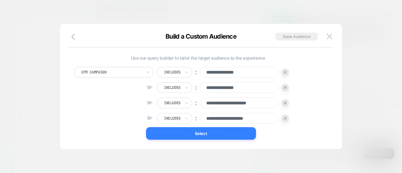
click at [187, 130] on button "Select" at bounding box center [201, 133] width 110 height 13
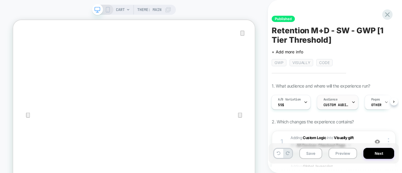
click at [337, 102] on div "Audience Custom Audience" at bounding box center [337, 102] width 38 height 14
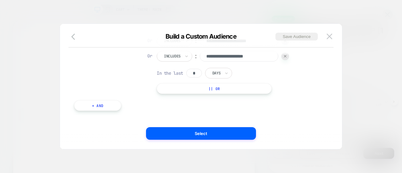
scroll to position [0, 0]
click at [202, 91] on button "|| Or" at bounding box center [214, 90] width 115 height 11
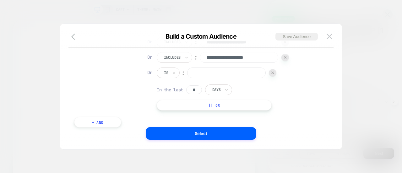
click at [172, 71] on div "Is" at bounding box center [168, 73] width 23 height 11
click at [165, 70] on input "text" at bounding box center [165, 73] width 3 height 6
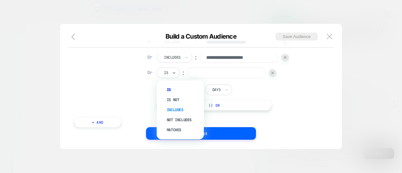
click at [175, 106] on div "Includes" at bounding box center [183, 110] width 41 height 10
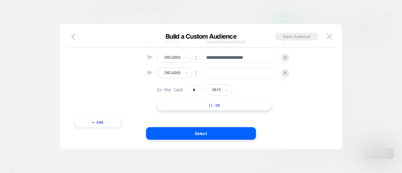
click at [220, 71] on input at bounding box center [239, 73] width 79 height 11
paste input "**********"
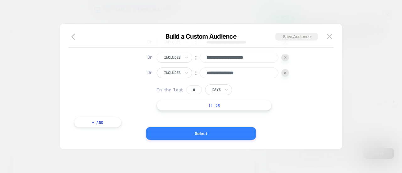
type input "**********"
click at [193, 135] on button "Select" at bounding box center [201, 133] width 110 height 13
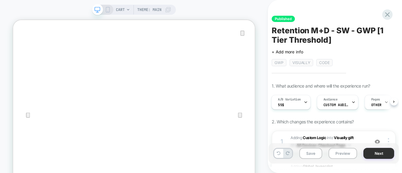
click at [377, 154] on button "Next" at bounding box center [379, 153] width 31 height 11
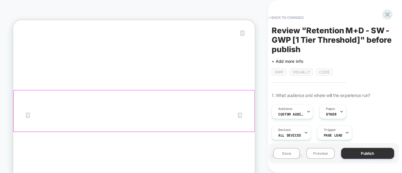
scroll to position [0, 1]
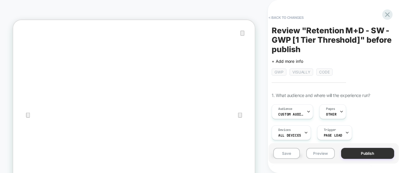
click at [373, 153] on button "Publish" at bounding box center [367, 153] width 53 height 11
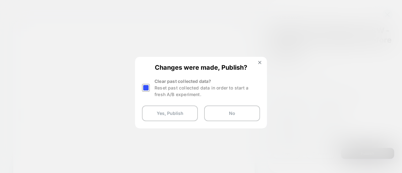
click at [147, 85] on div at bounding box center [146, 88] width 8 height 8
click at [187, 117] on button "Yes, Publish" at bounding box center [170, 114] width 56 height 16
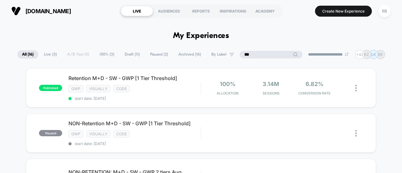
drag, startPoint x: 267, startPoint y: 56, endPoint x: 227, endPoint y: 55, distance: 40.6
click at [227, 55] on div "**********" at bounding box center [201, 54] width 368 height 9
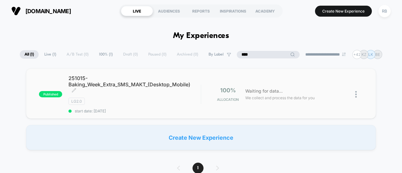
type input "****"
click at [136, 83] on span "251015-Baking_Week_Extra_SMS_MAKT_(Desktop_Mobile) Click to edit experience det…" at bounding box center [135, 84] width 132 height 19
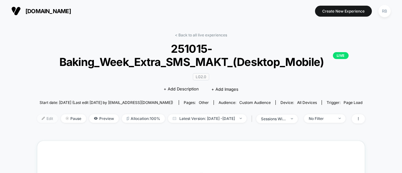
click at [40, 119] on span "Edit" at bounding box center [47, 118] width 21 height 8
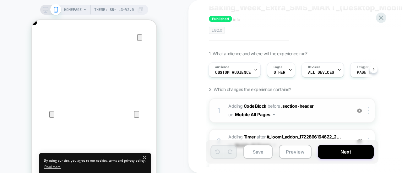
scroll to position [31, 0]
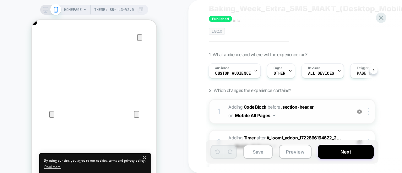
click at [339, 106] on span "Adding Code Block BEFORE .section-header .section-header on Mobile All Pages" at bounding box center [289, 111] width 120 height 17
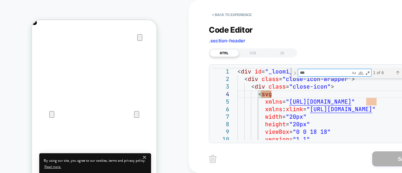
type textarea "*"
type textarea "**********"
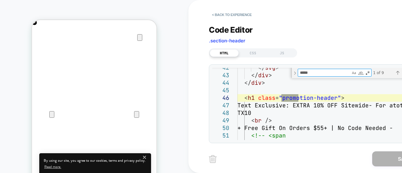
scroll to position [0, 249]
type textarea "*****"
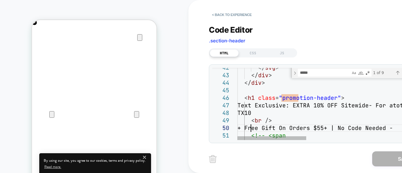
scroll to position [0, 0]
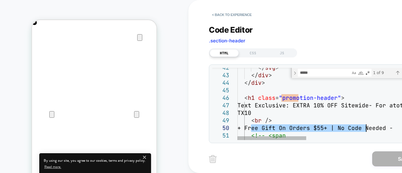
drag, startPoint x: 252, startPoint y: 128, endPoint x: 367, endPoint y: 129, distance: 115.7
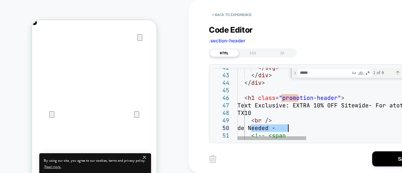
drag, startPoint x: 252, startPoint y: 129, endPoint x: 300, endPoint y: 128, distance: 48.7
type textarea "**********"
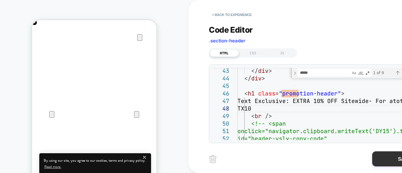
click at [396, 158] on button "Save" at bounding box center [404, 159] width 63 height 15
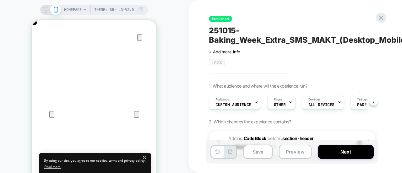
scroll to position [0, 0]
click at [341, 152] on button "Next" at bounding box center [346, 152] width 56 height 14
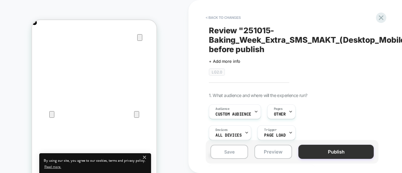
click at [341, 147] on button "Publish" at bounding box center [336, 152] width 75 height 14
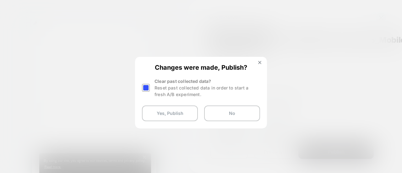
click at [145, 91] on div at bounding box center [146, 88] width 8 height 8
click at [160, 113] on button "Yes, Publish" at bounding box center [170, 114] width 56 height 16
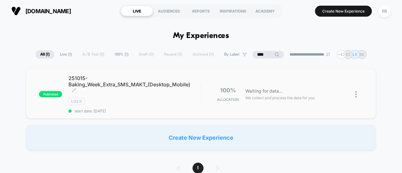
click at [138, 80] on span "251015-Baking_Week_Extra_SMS_MAKT_(Desktop_Mobile) Click to edit experience det…" at bounding box center [135, 84] width 132 height 19
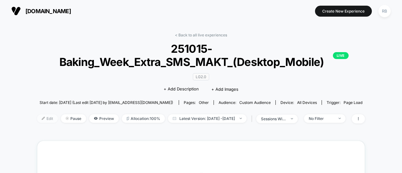
click at [37, 119] on span "Edit" at bounding box center [47, 118] width 21 height 8
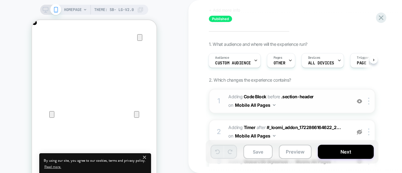
click at [335, 93] on span "Adding Code Block BEFORE .section-header .section-header on Mobile All Pages" at bounding box center [289, 101] width 120 height 17
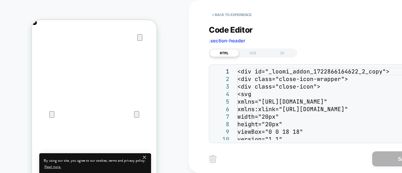
scroll to position [0, 125]
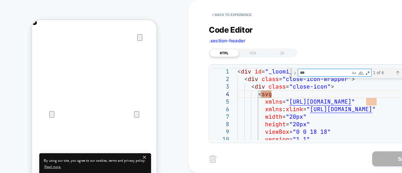
type textarea "*"
type textarea "**********"
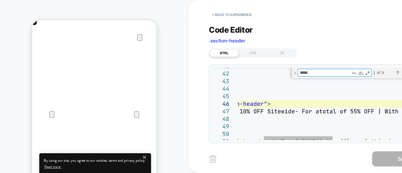
type textarea "*****"
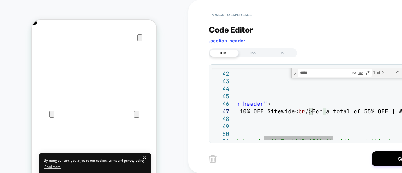
scroll to position [45, 166]
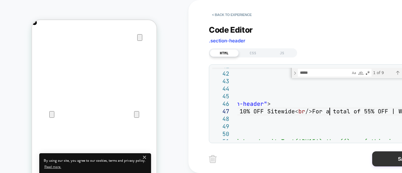
type textarea "**********"
click at [396, 166] on button "Save" at bounding box center [404, 159] width 63 height 15
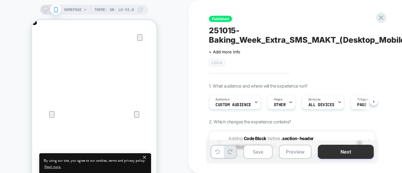
scroll to position [0, 0]
click at [355, 150] on button "Next" at bounding box center [346, 152] width 56 height 14
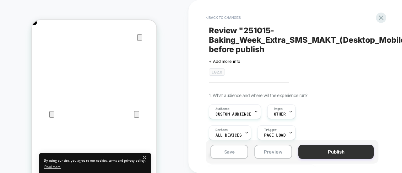
click at [339, 151] on button "Publish" at bounding box center [336, 152] width 75 height 14
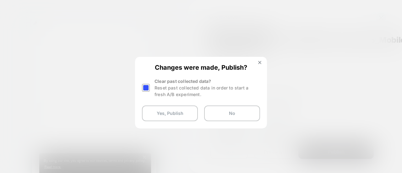
click at [145, 86] on div at bounding box center [146, 88] width 8 height 8
click at [173, 119] on button "Yes, Publish" at bounding box center [170, 114] width 56 height 16
